Goal: Obtain resource: Download file/media

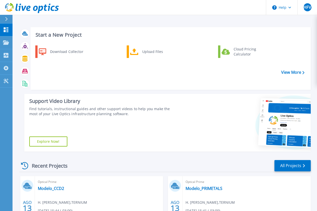
scroll to position [127, 0]
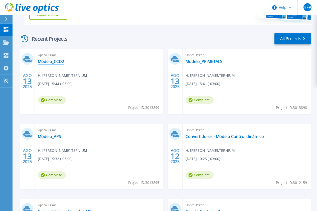
click at [57, 63] on link "Modelo_CCD2" at bounding box center [51, 61] width 26 height 5
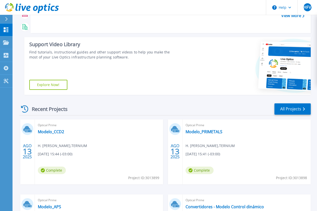
scroll to position [77, 0]
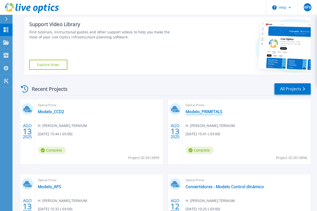
click at [185, 111] on link "Modelo_PRIMETALS" at bounding box center [203, 111] width 37 height 5
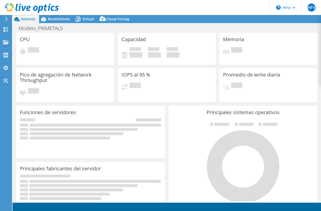
select select "USD"
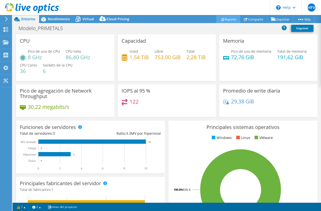
click at [221, 20] on icon at bounding box center [222, 19] width 2 height 3
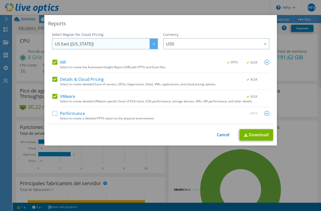
click at [153, 42] on div at bounding box center [153, 44] width 8 height 10
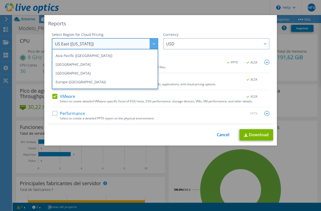
scroll to position [57, 0]
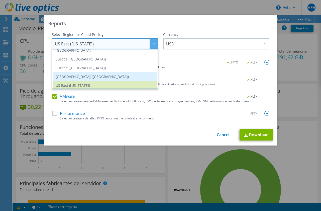
click at [144, 76] on li "[GEOGRAPHIC_DATA] ([GEOGRAPHIC_DATA])" at bounding box center [105, 76] width 104 height 9
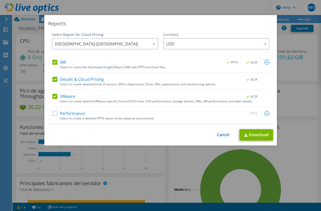
click at [55, 113] on label "Performance" at bounding box center [68, 113] width 33 height 5
click at [0, 0] on input "Performance" at bounding box center [0, 0] width 0 height 0
click at [264, 114] on img at bounding box center [266, 113] width 5 height 5
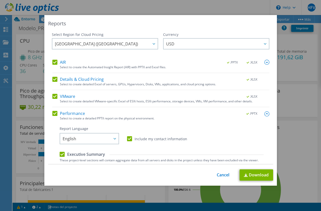
click at [264, 114] on img at bounding box center [266, 113] width 5 height 5
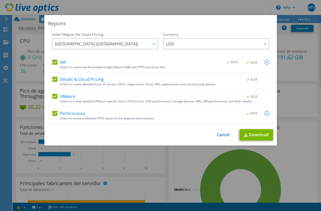
click at [264, 114] on img at bounding box center [266, 113] width 5 height 5
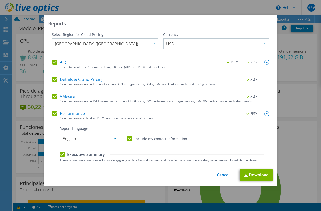
click at [264, 114] on img at bounding box center [266, 113] width 5 height 5
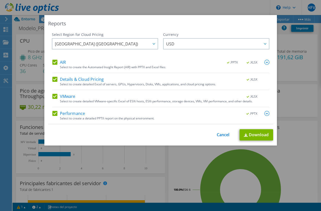
click at [264, 114] on img at bounding box center [266, 113] width 5 height 5
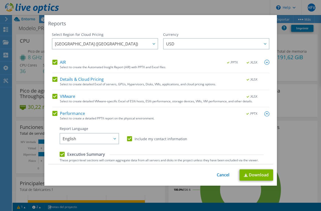
click at [264, 114] on img at bounding box center [266, 113] width 5 height 5
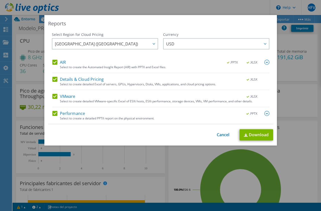
click at [264, 64] on img at bounding box center [266, 62] width 5 height 5
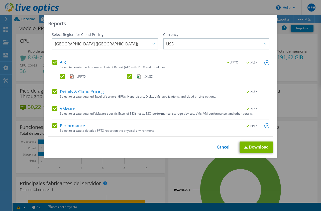
click at [264, 64] on img at bounding box center [266, 62] width 5 height 5
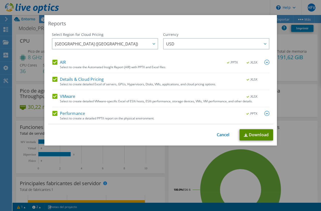
click at [243, 131] on link "Download" at bounding box center [256, 134] width 34 height 11
click at [217, 133] on link "Cancel" at bounding box center [223, 134] width 13 height 5
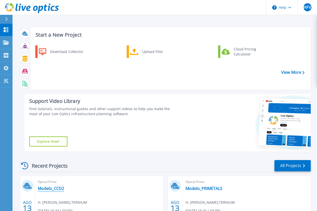
click at [47, 187] on link "Modelo_CCD2" at bounding box center [51, 187] width 26 height 5
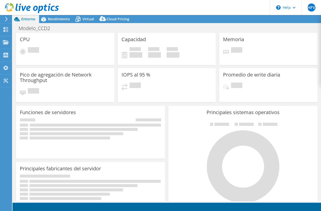
select select "USD"
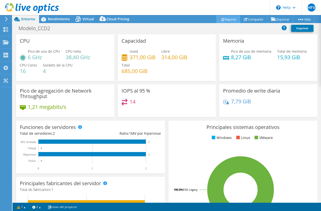
click at [232, 20] on link "Reports" at bounding box center [228, 19] width 24 height 8
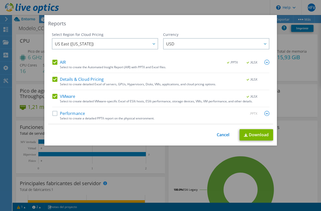
click at [52, 113] on label "Performance" at bounding box center [68, 113] width 33 height 5
click at [0, 0] on input "Performance" at bounding box center [0, 0] width 0 height 0
click at [147, 44] on span "US East (Virginia)" at bounding box center [106, 44] width 103 height 10
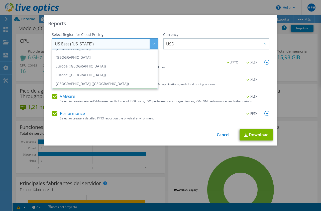
scroll to position [68, 0]
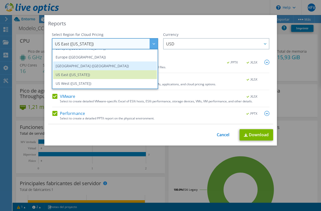
click at [131, 67] on li "South America (Sao Paulo)" at bounding box center [105, 65] width 104 height 9
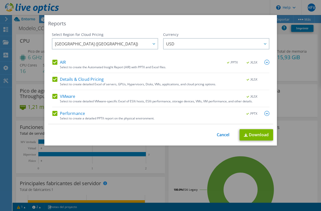
click at [264, 115] on img at bounding box center [266, 113] width 5 height 5
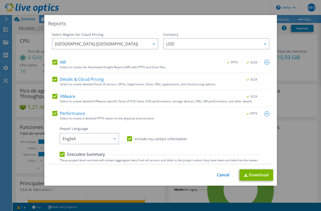
click at [264, 115] on img at bounding box center [266, 113] width 5 height 5
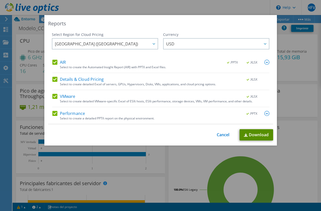
click at [250, 131] on link "Download" at bounding box center [256, 134] width 34 height 11
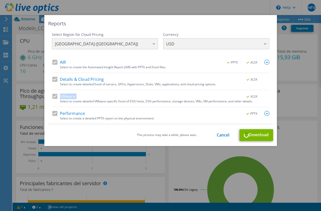
drag, startPoint x: 245, startPoint y: 97, endPoint x: 229, endPoint y: 85, distance: 20.2
click at [229, 85] on div "AIR .PPTX .XLSX Select to create the Automated Insight Report (AIR) with PPTX a…" at bounding box center [160, 92] width 217 height 64
click at [214, 28] on div "Reports Select Region for Cloud Pricing Asia Pacific (Hong Kong) Asia Pacific (…" at bounding box center [160, 80] width 232 height 131
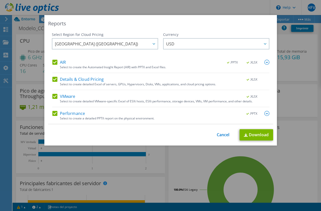
click at [264, 62] on img at bounding box center [266, 62] width 5 height 5
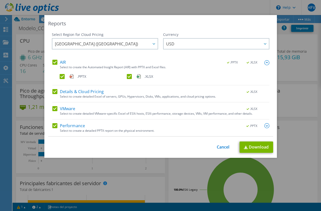
click at [264, 62] on img at bounding box center [266, 62] width 5 height 5
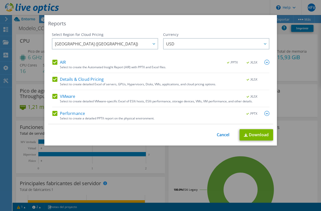
click at [262, 113] on div ".PPTX" at bounding box center [254, 114] width 29 height 6
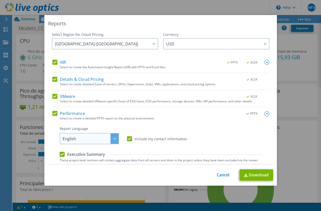
click at [112, 134] on div at bounding box center [114, 138] width 8 height 10
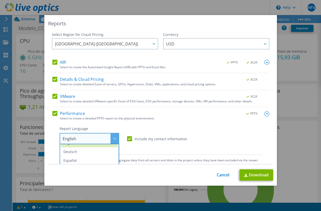
scroll to position [10, 0]
click at [107, 154] on li "Español" at bounding box center [89, 156] width 57 height 9
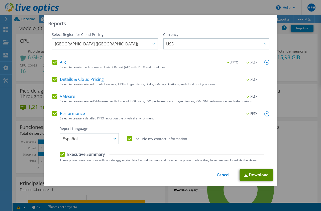
click at [241, 175] on link "Download" at bounding box center [256, 174] width 34 height 11
click at [280, 84] on div "Reports Select Region for Cloud Pricing Asia Pacific (Hong Kong) Asia Pacific (…" at bounding box center [160, 105] width 321 height 180
